Goal: Communication & Community: Answer question/provide support

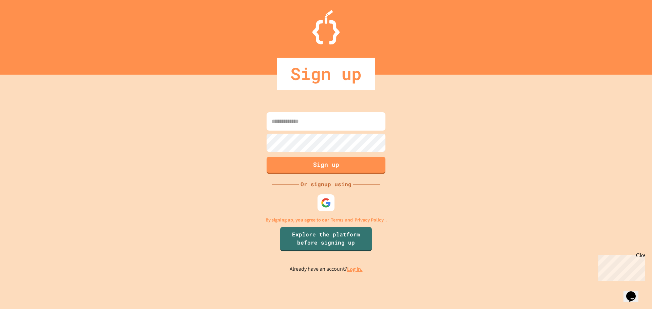
click at [336, 130] on input at bounding box center [326, 121] width 119 height 18
click at [334, 208] on div at bounding box center [326, 203] width 17 height 17
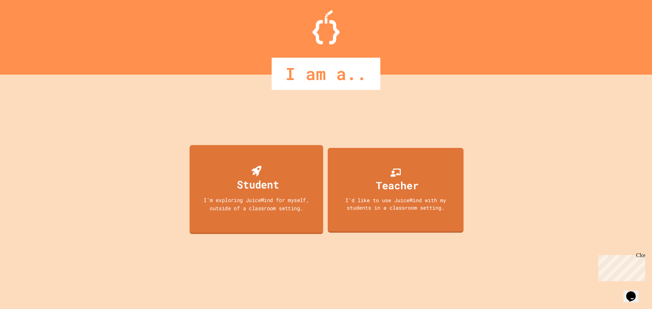
click at [311, 157] on div "Student I'm exploring JuiceMind for myself, outside of a classroom setting." at bounding box center [257, 189] width 134 height 89
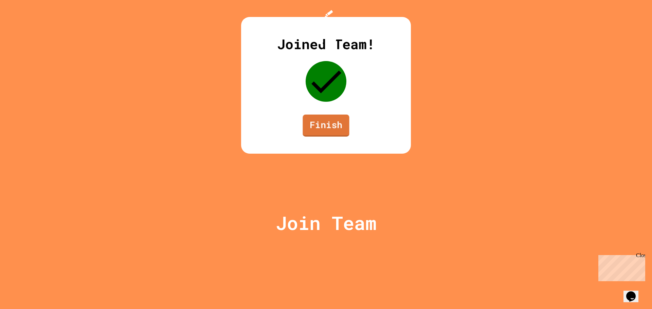
click at [336, 137] on link "Finish" at bounding box center [326, 126] width 47 height 22
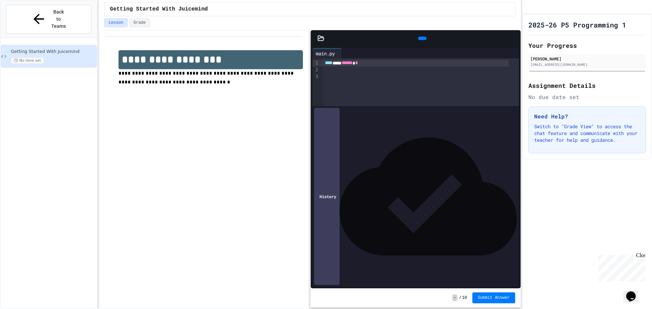
click at [345, 53] on icon at bounding box center [345, 53] width 0 height 0
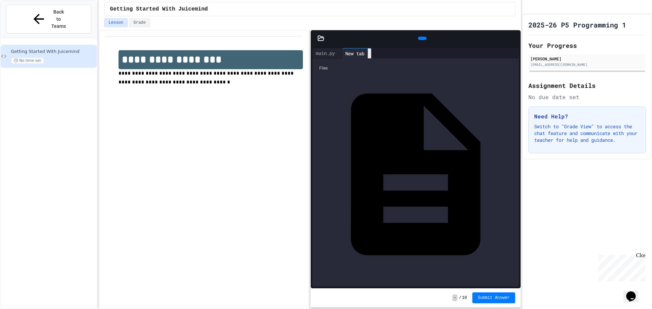
click at [371, 51] on div at bounding box center [369, 54] width 3 height 10
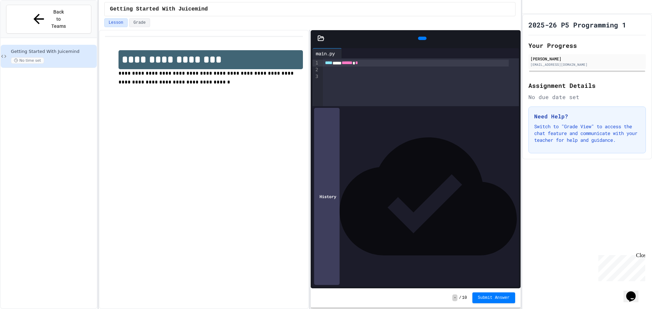
click at [322, 39] on icon at bounding box center [321, 38] width 7 height 7
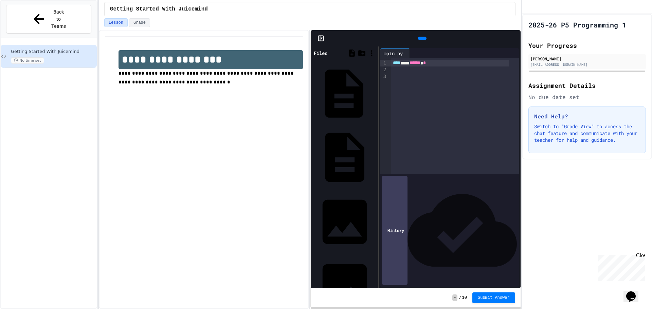
click at [322, 67] on div "JES.py" at bounding box center [344, 93] width 64 height 63
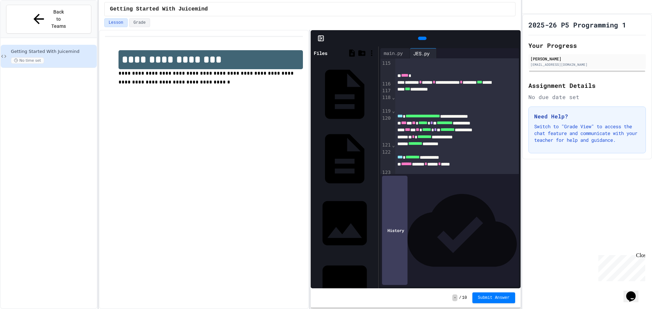
scroll to position [1086, 0]
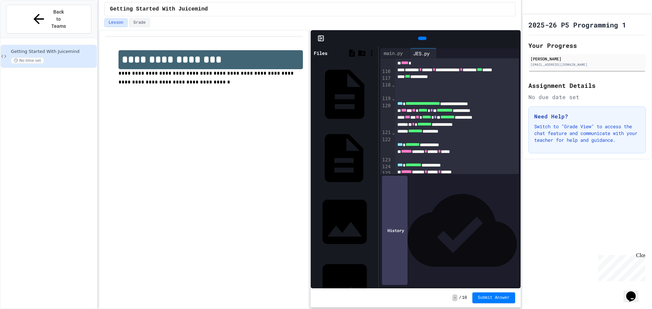
click at [375, 155] on div "main.py" at bounding box center [375, 158] width 0 height 7
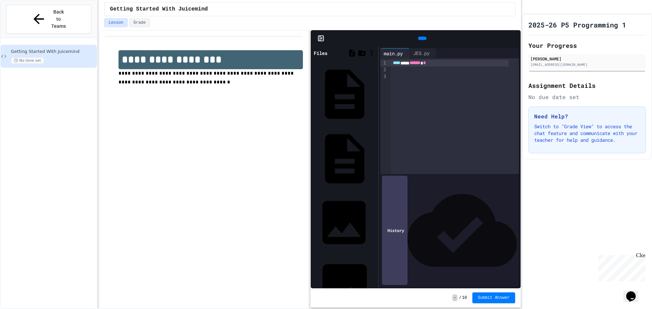
click at [375, 219] on div "motorcycle.jpg" at bounding box center [375, 222] width 0 height 7
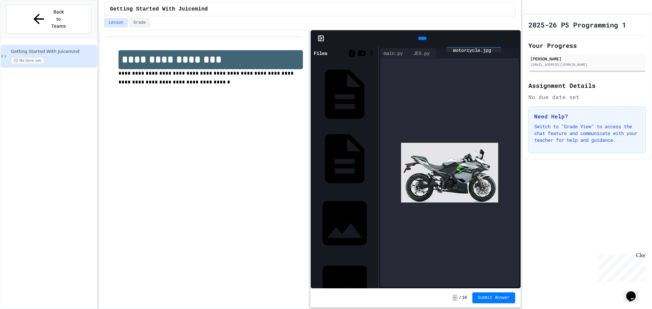
scroll to position [0, 0]
drag, startPoint x: 475, startPoint y: 50, endPoint x: 464, endPoint y: 50, distance: 11.2
click at [464, 50] on div "main.py JES.py motorcycle.jpg" at bounding box center [440, 53] width 121 height 10
drag, startPoint x: 479, startPoint y: 47, endPoint x: 472, endPoint y: 50, distance: 6.9
click at [472, 50] on div "motorcycle.jpg" at bounding box center [459, 53] width 45 height 7
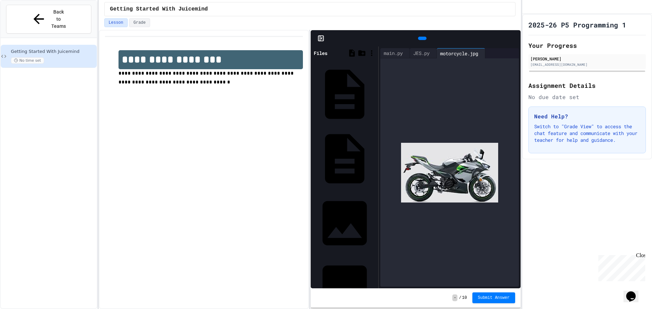
scroll to position [0, 18]
click at [483, 54] on icon at bounding box center [483, 54] width 0 height 0
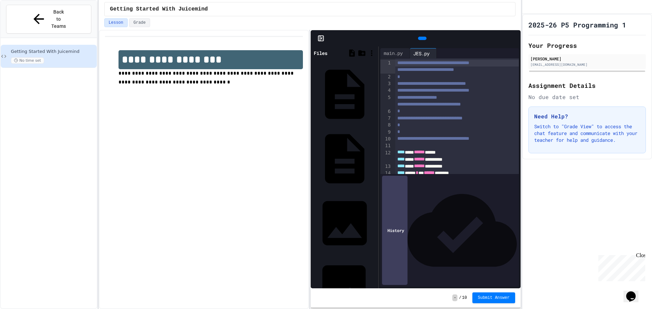
click at [375, 284] on div "temple.jpg" at bounding box center [375, 287] width 0 height 7
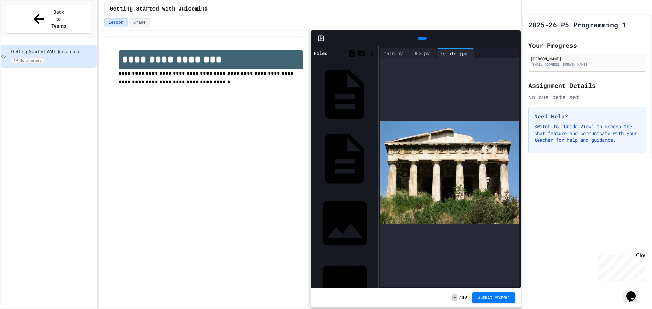
scroll to position [0, 6]
click at [472, 54] on icon at bounding box center [472, 54] width 0 height 0
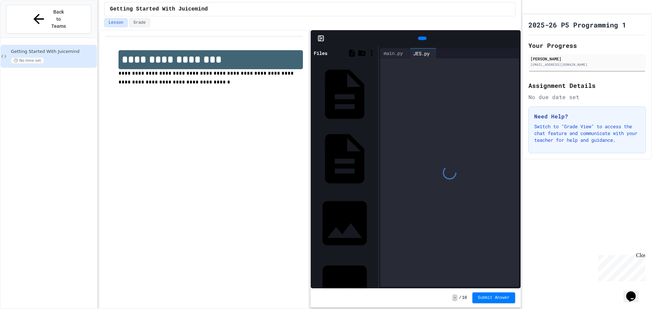
scroll to position [0, 0]
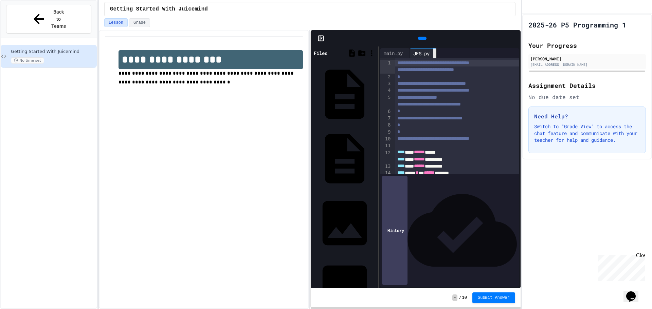
click at [436, 51] on div at bounding box center [434, 54] width 3 height 10
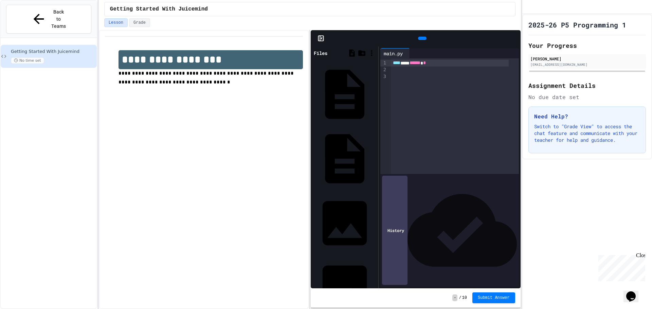
click at [396, 77] on div at bounding box center [455, 76] width 128 height 7
click at [409, 75] on span "**" at bounding box center [407, 76] width 4 height 5
click at [414, 76] on span "*" at bounding box center [412, 76] width 3 height 5
click at [420, 78] on span "**" at bounding box center [419, 76] width 4 height 5
click at [428, 79] on div "***** * ** * * *" at bounding box center [450, 76] width 118 height 7
